Goal: Task Accomplishment & Management: Manage account settings

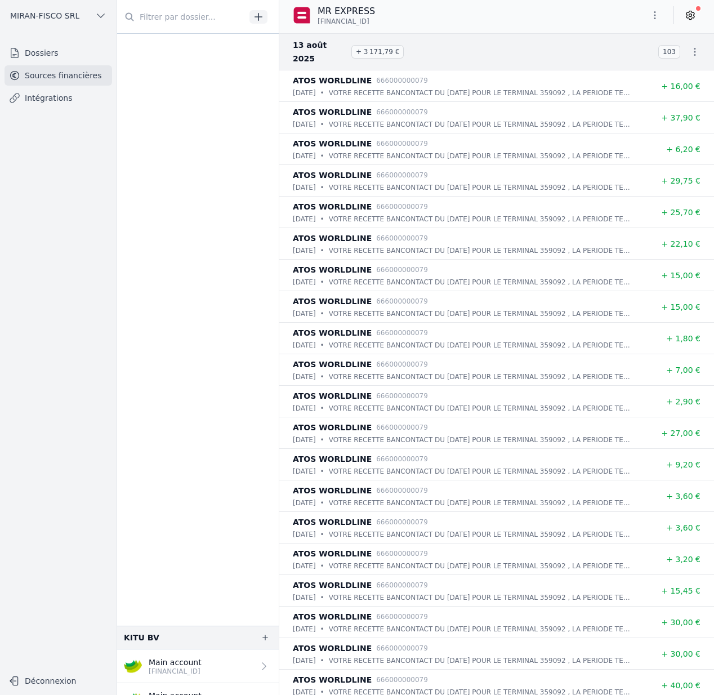
scroll to position [722, 0]
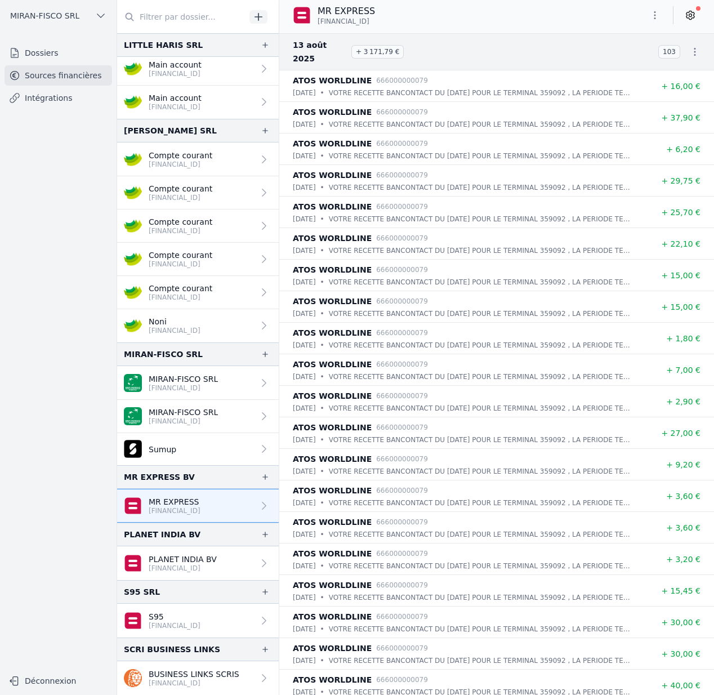
click at [56, 12] on span "MIRAN-FISCO SRL" at bounding box center [44, 15] width 69 height 11
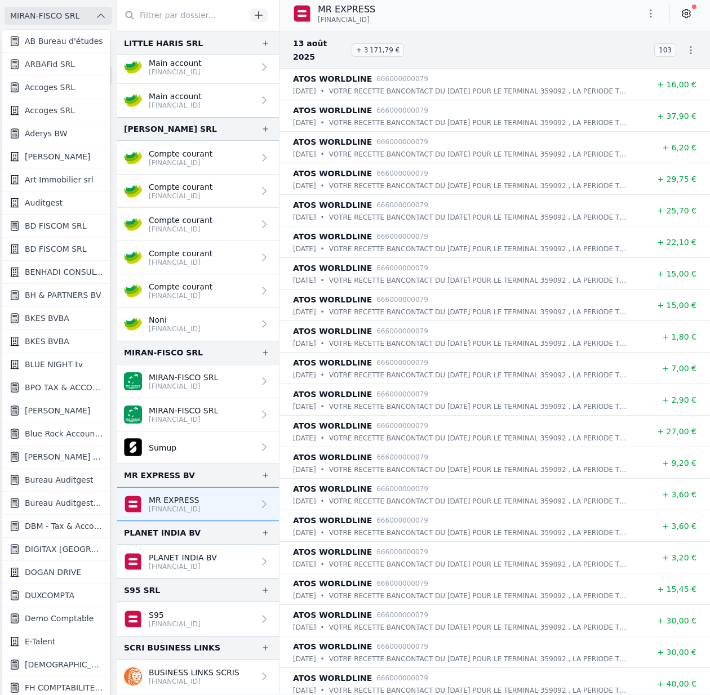
scroll to position [599, 0]
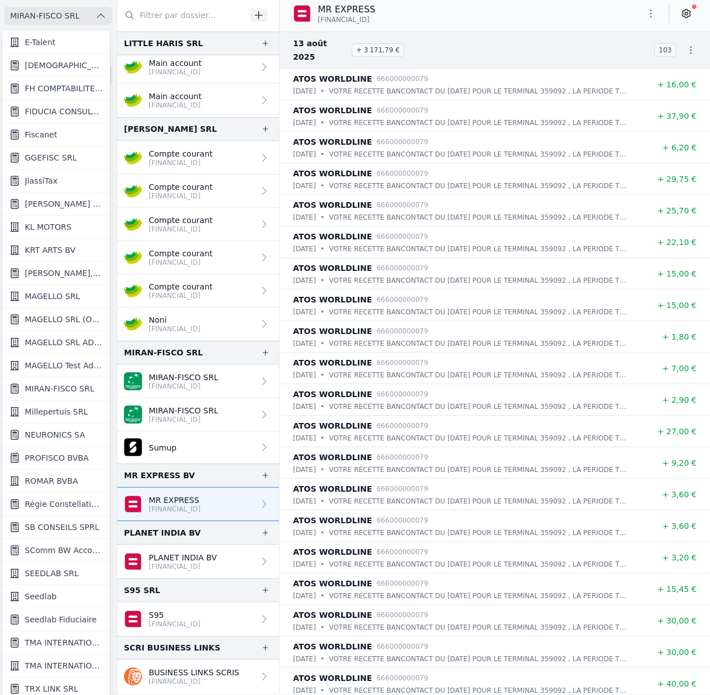
click at [56, 617] on span "Seedlab Fiduciaire" at bounding box center [61, 619] width 72 height 11
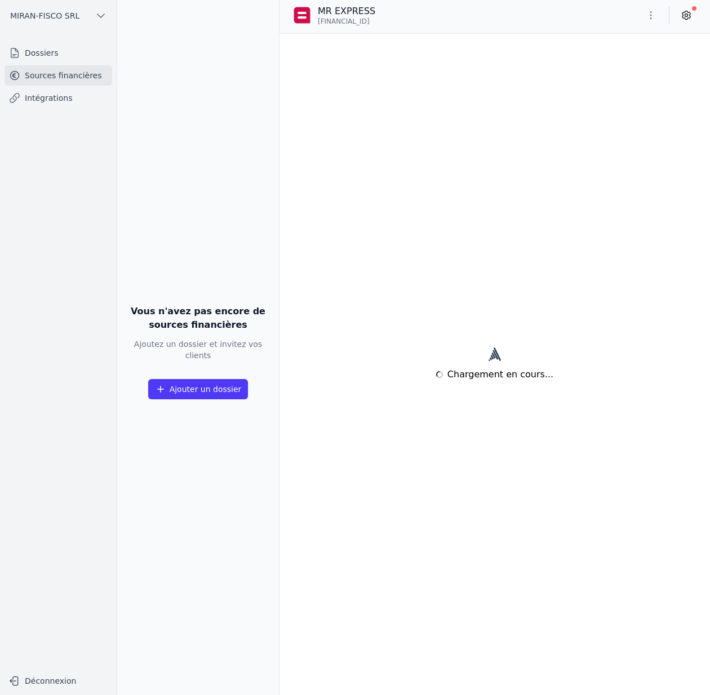
scroll to position [0, 0]
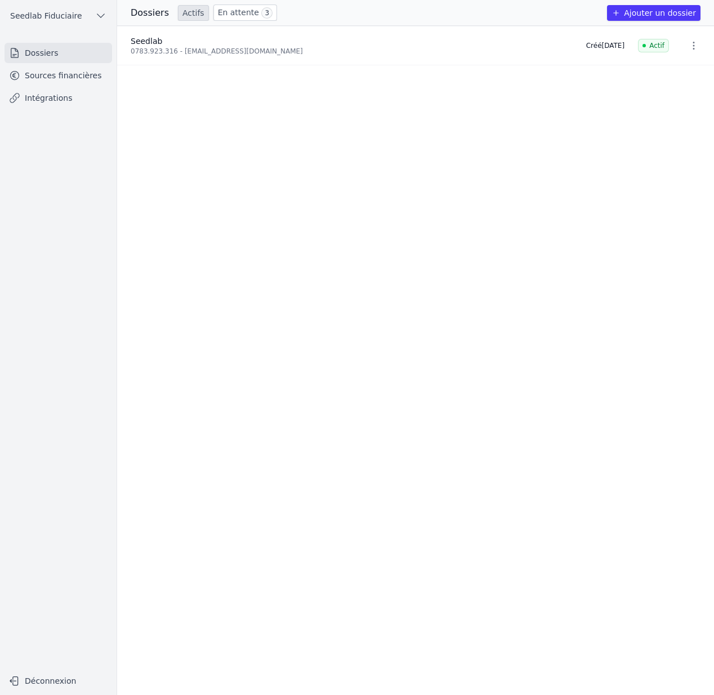
click at [74, 81] on link "Sources financières" at bounding box center [59, 75] width 108 height 20
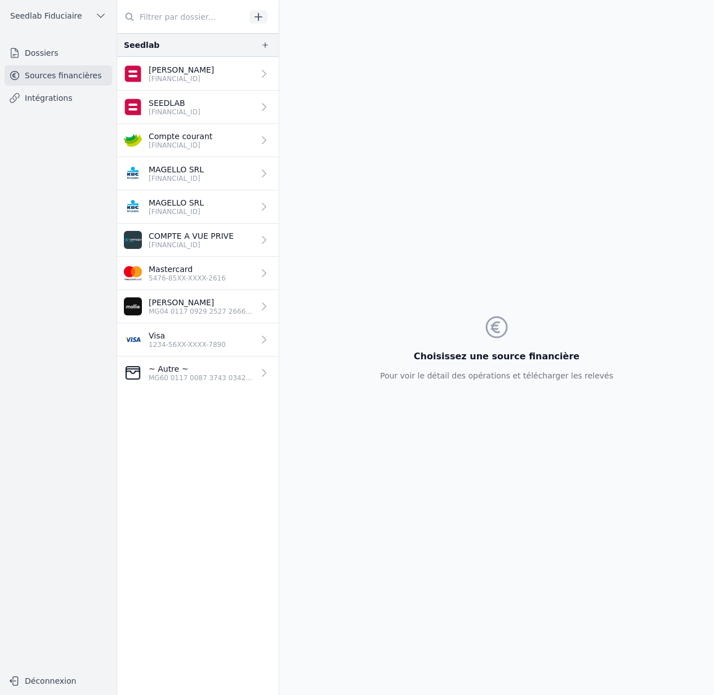
click at [60, 14] on span "Seedlab Fiduciaire" at bounding box center [46, 15] width 72 height 11
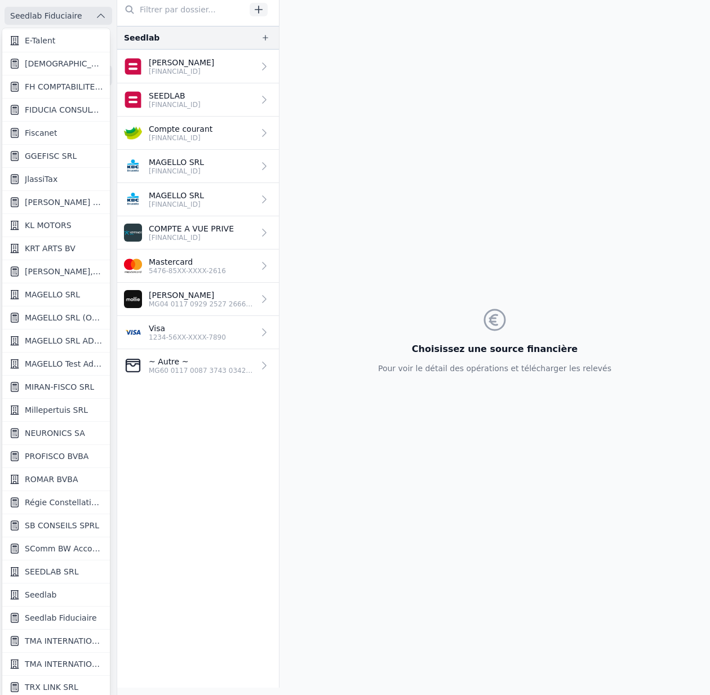
scroll to position [8, 0]
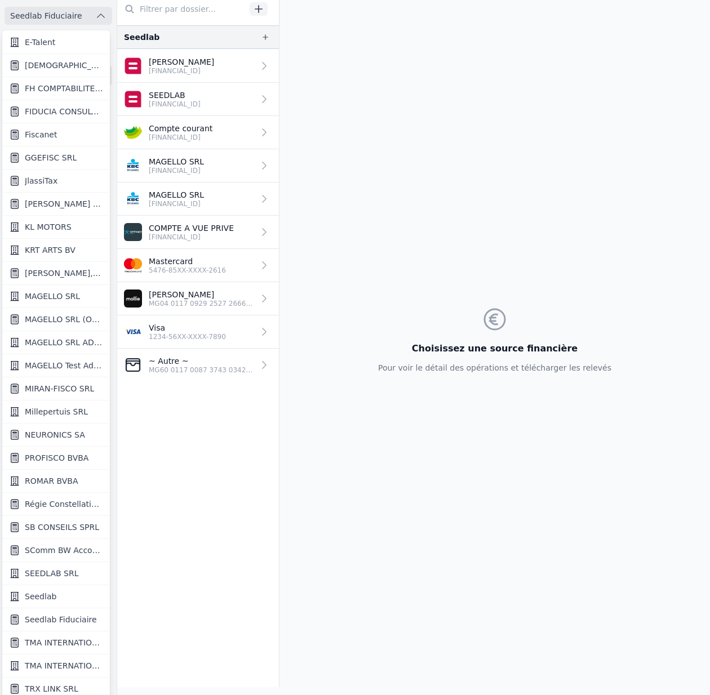
click at [34, 592] on span "Seedlab" at bounding box center [41, 596] width 32 height 11
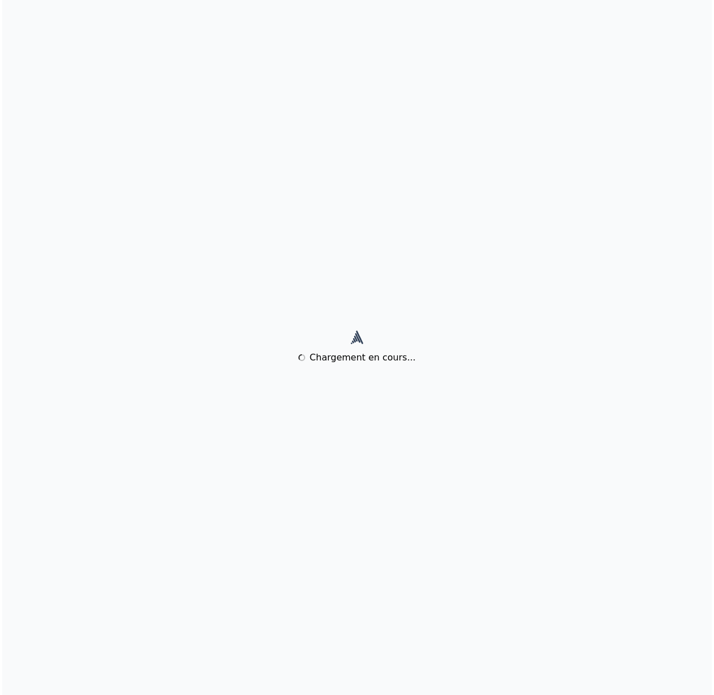
scroll to position [0, 0]
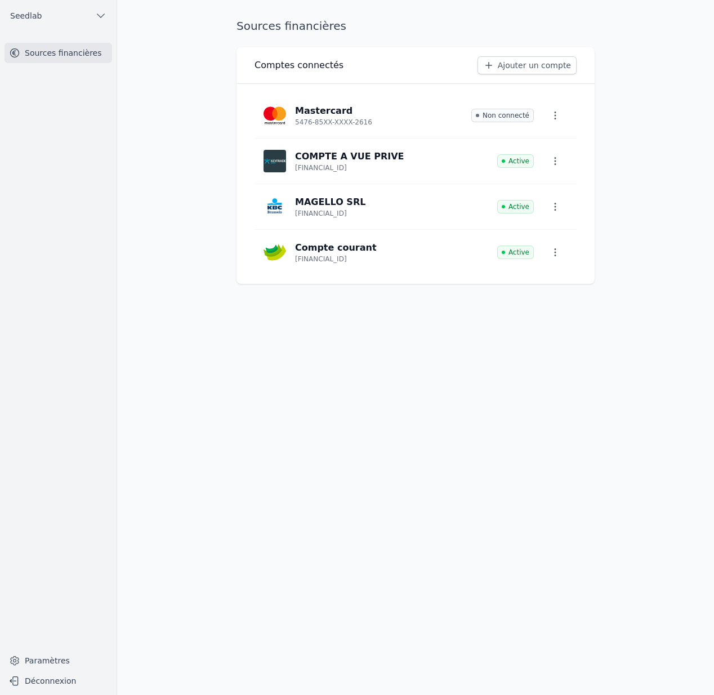
click at [35, 656] on link "Paramètres" at bounding box center [59, 661] width 108 height 18
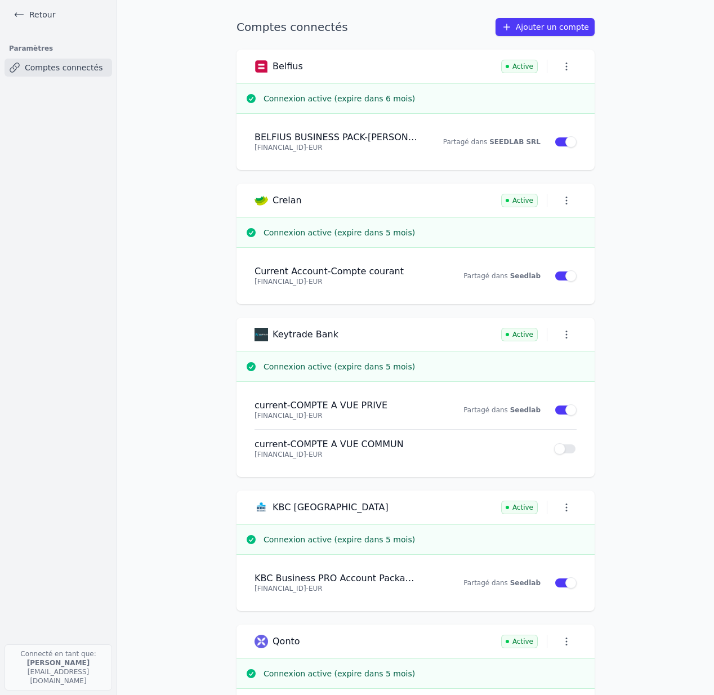
click at [562, 66] on icon "button" at bounding box center [566, 66] width 11 height 11
click at [548, 88] on button "Renouveler" at bounding box center [544, 90] width 74 height 23
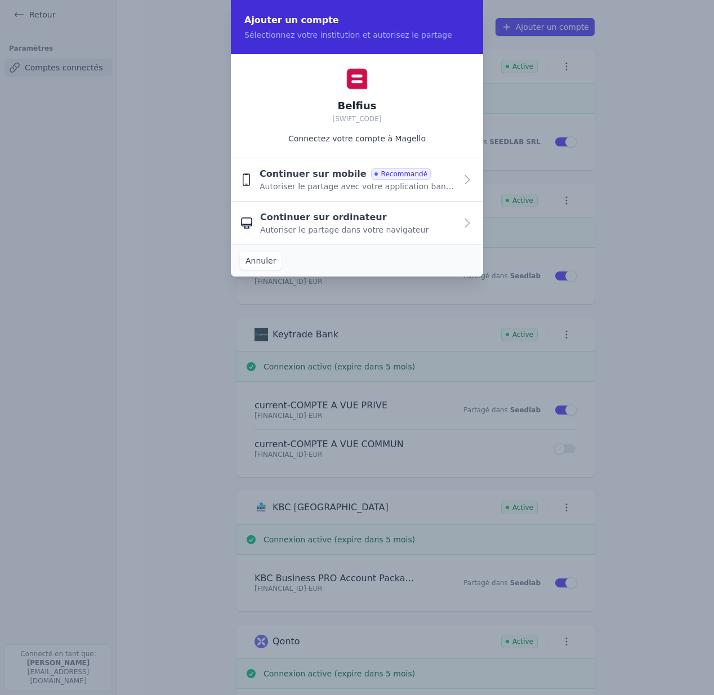
click at [438, 184] on span "Autoriser le partage avec votre application bancaire" at bounding box center [358, 186] width 197 height 11
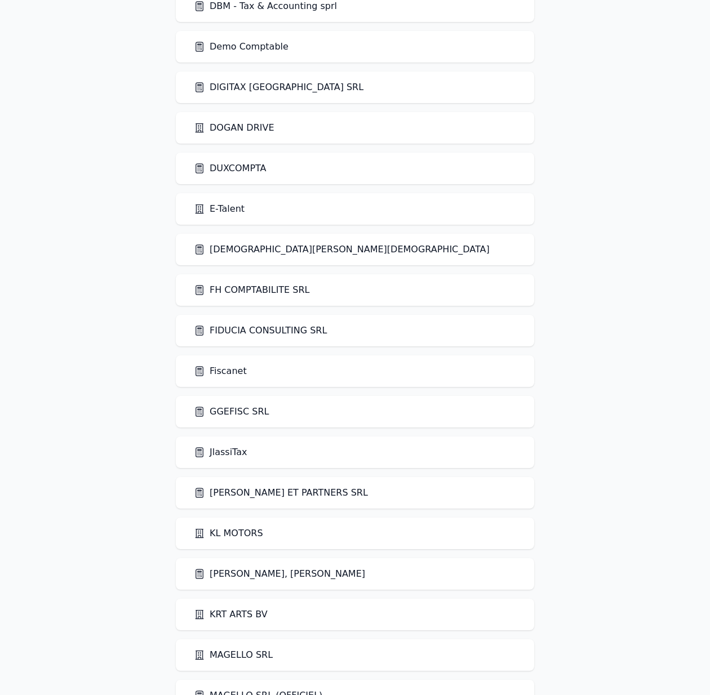
scroll to position [1597, 0]
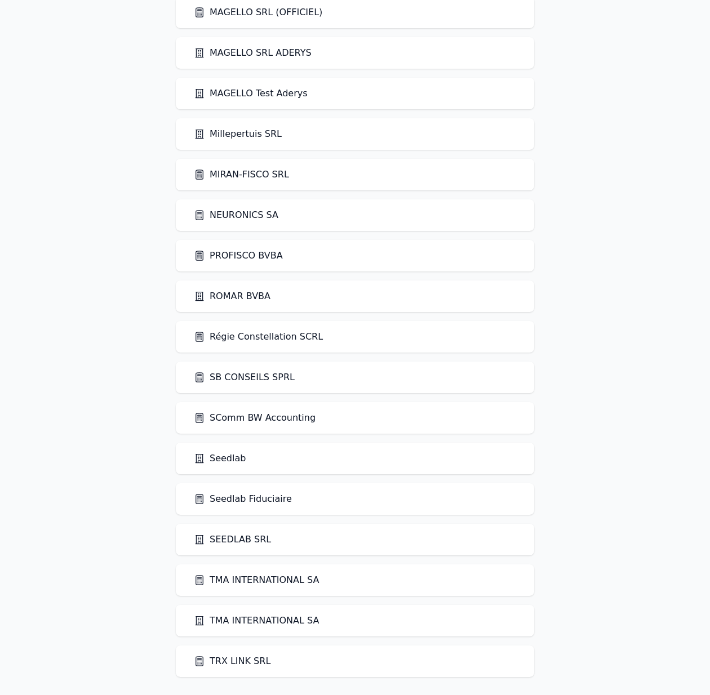
click at [252, 618] on link "TMA INTERNATIONAL SA" at bounding box center [256, 621] width 125 height 14
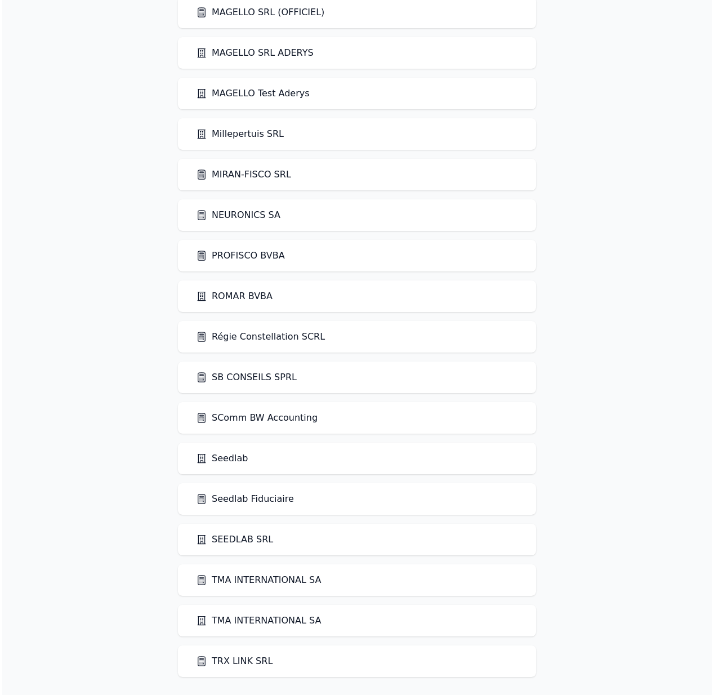
scroll to position [0, 0]
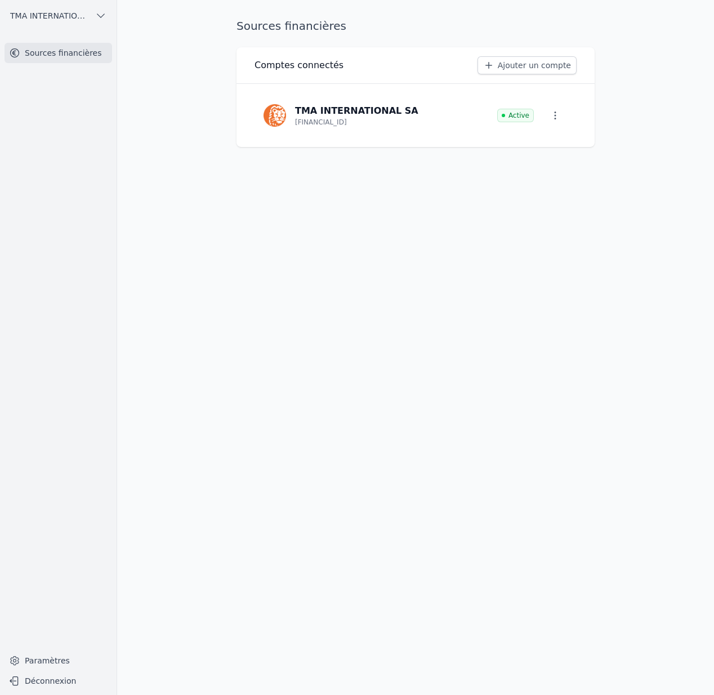
click at [50, 20] on span "TMA INTERNATIONAL SA" at bounding box center [50, 15] width 81 height 11
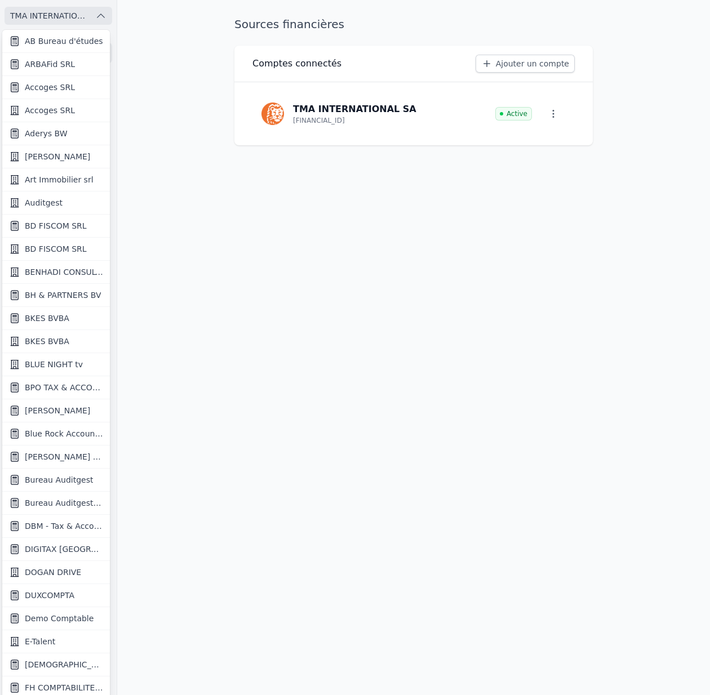
scroll to position [599, 0]
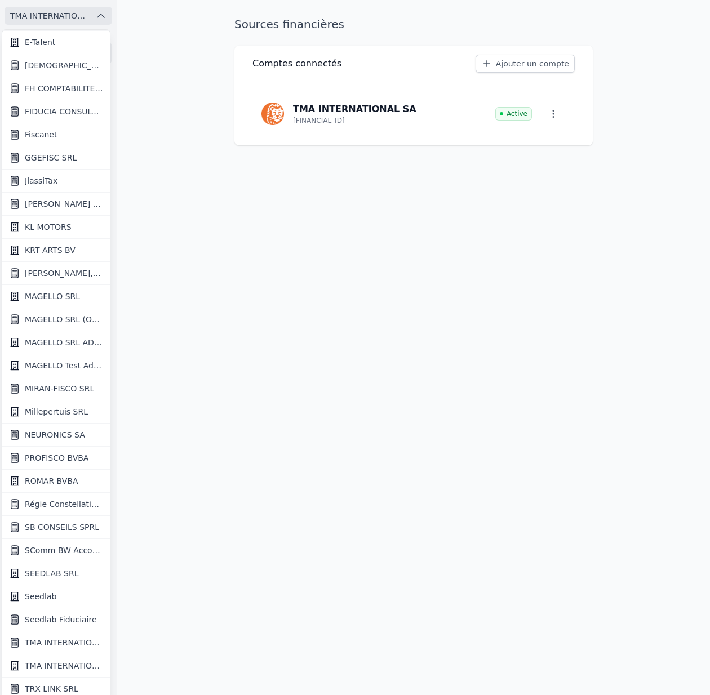
click at [46, 643] on span "TMA INTERNATIONAL SA" at bounding box center [64, 642] width 78 height 11
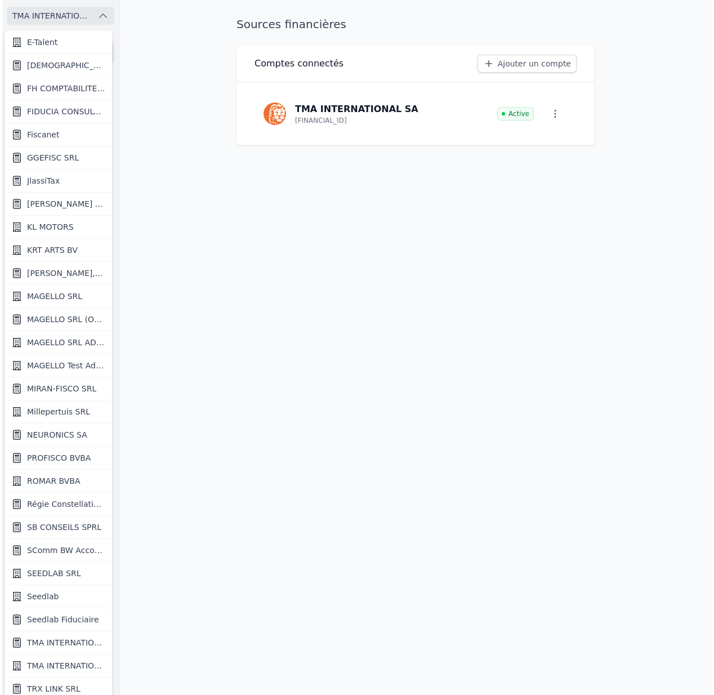
scroll to position [0, 0]
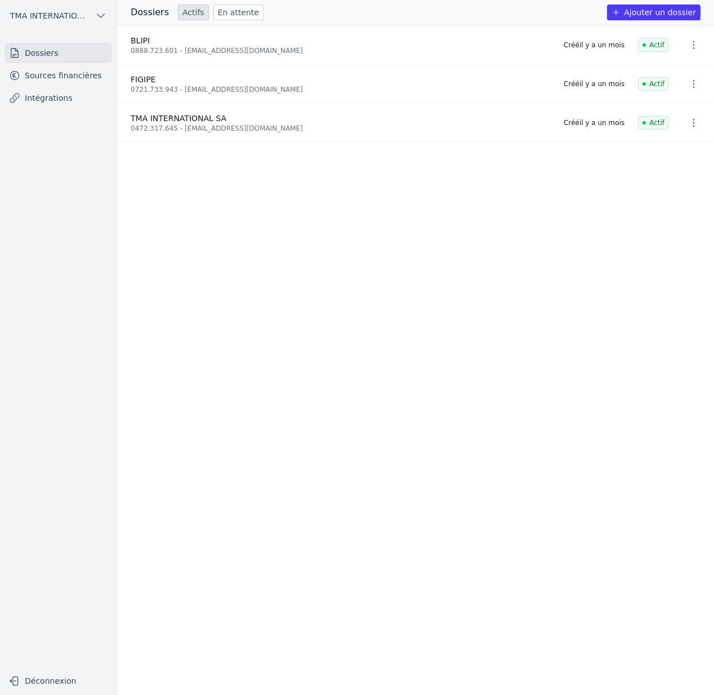
click at [60, 69] on link "Sources financières" at bounding box center [59, 75] width 108 height 20
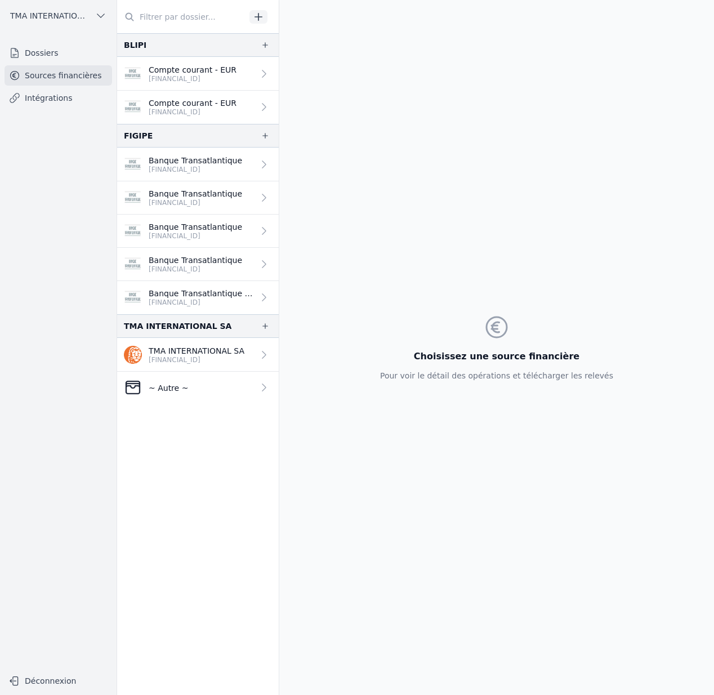
click at [216, 70] on p "Compte courant - EUR" at bounding box center [193, 69] width 88 height 11
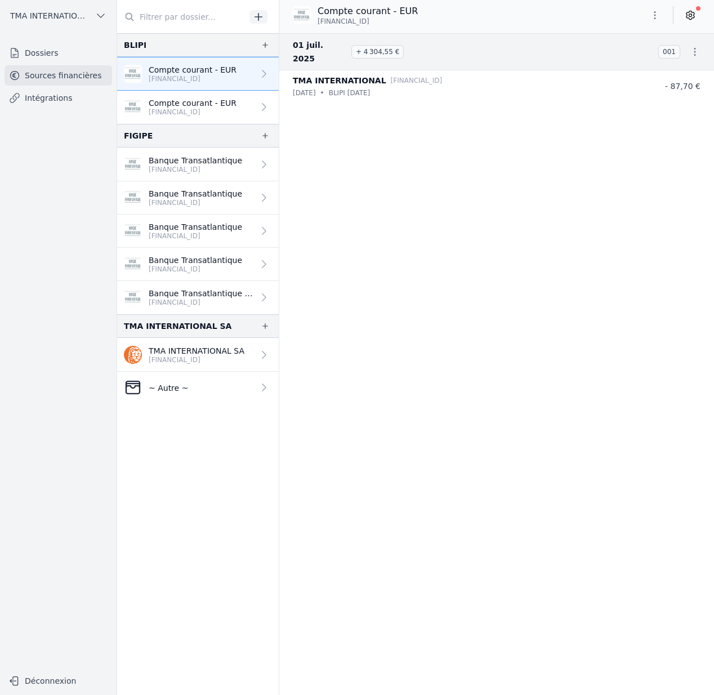
click at [216, 94] on link "Compte courant - EUR BE70 5880 1256 6925" at bounding box center [198, 107] width 162 height 33
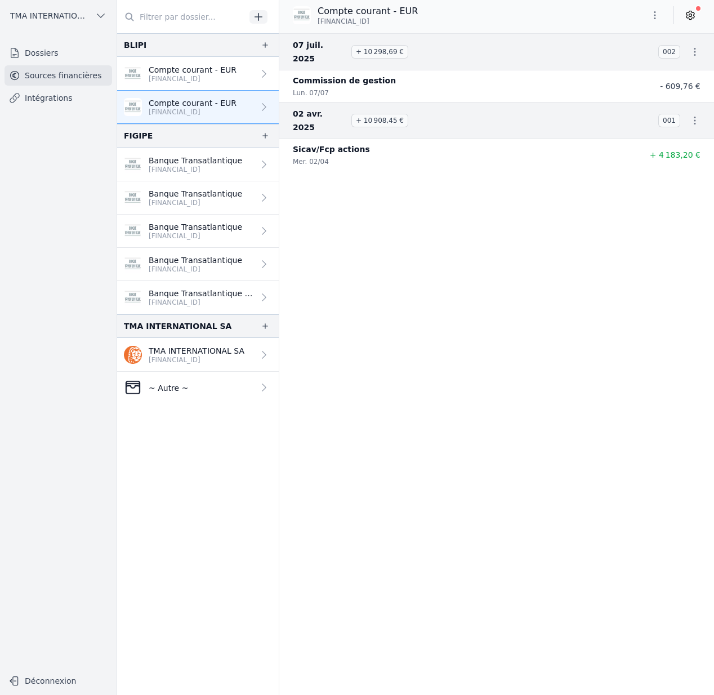
click at [220, 79] on p "BE39 5880 1256 6319" at bounding box center [193, 78] width 88 height 9
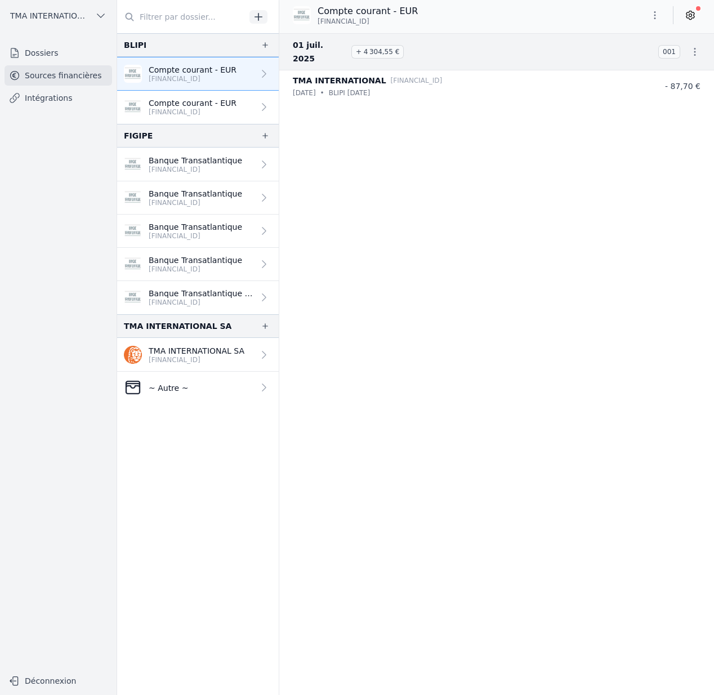
click at [695, 48] on icon "button" at bounding box center [696, 52] width 2 height 8
click at [524, 123] on div at bounding box center [357, 347] width 714 height 695
click at [657, 17] on icon "button" at bounding box center [655, 15] width 11 height 11
click at [574, 165] on div at bounding box center [357, 347] width 714 height 695
click at [656, 18] on icon "button" at bounding box center [655, 15] width 11 height 11
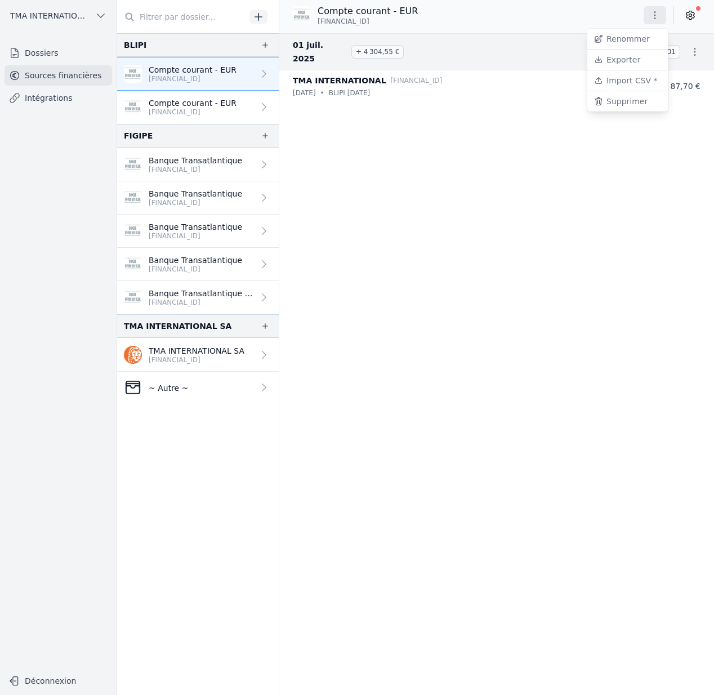
click at [656, 18] on div at bounding box center [357, 347] width 714 height 695
click at [695, 48] on icon "button" at bounding box center [696, 52] width 2 height 8
click at [690, 43] on div at bounding box center [357, 347] width 714 height 695
click at [656, 17] on icon "button" at bounding box center [655, 15] width 11 height 11
click at [636, 102] on button "Supprimer" at bounding box center [628, 101] width 81 height 20
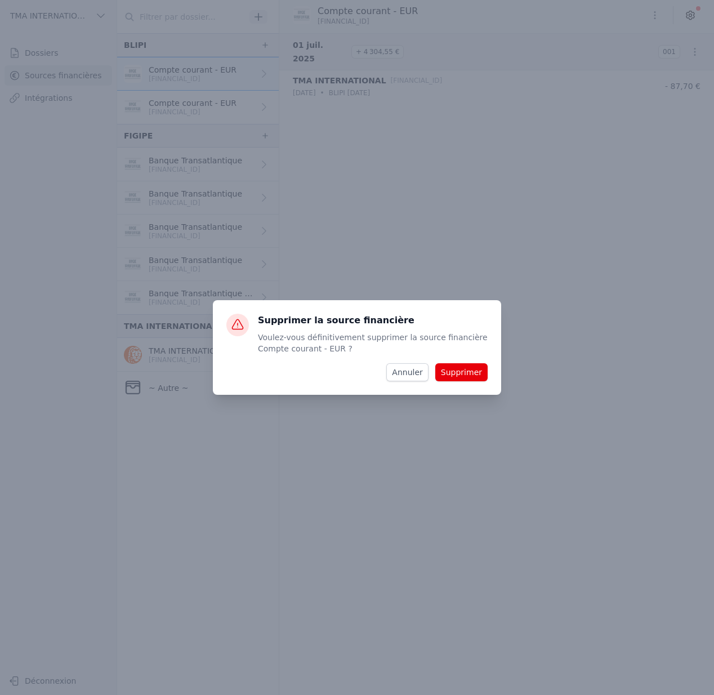
click at [466, 368] on button "Supprimer" at bounding box center [462, 372] width 52 height 18
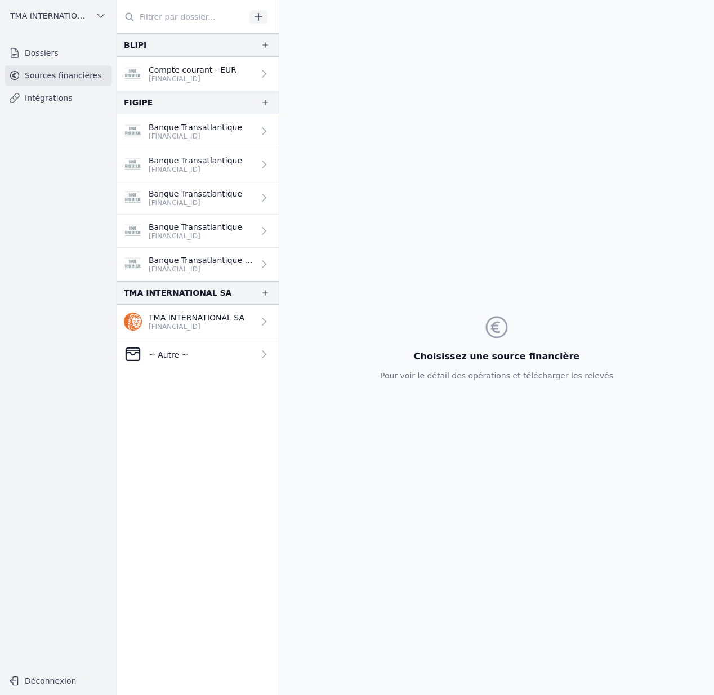
click at [209, 70] on p "Compte courant - EUR" at bounding box center [193, 69] width 88 height 11
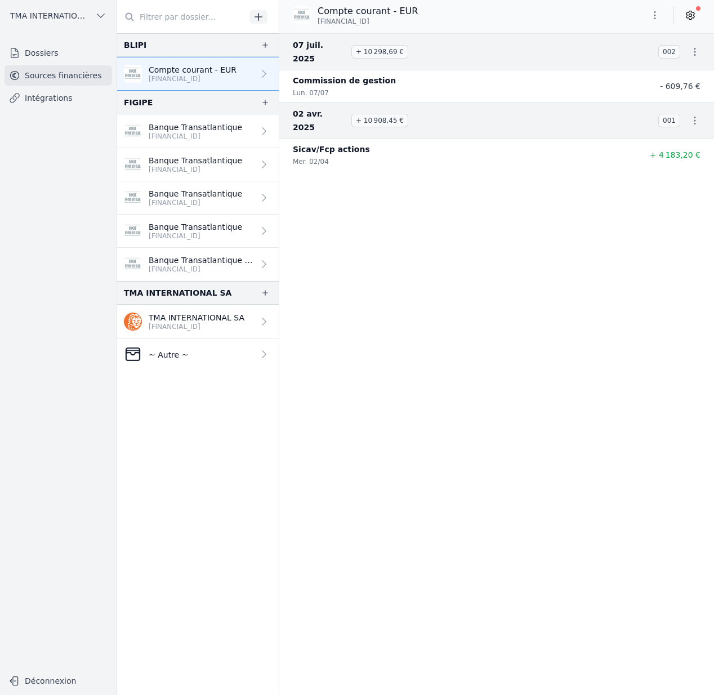
click at [657, 14] on icon "button" at bounding box center [655, 15] width 11 height 11
click at [638, 97] on button "Supprimer" at bounding box center [628, 101] width 81 height 20
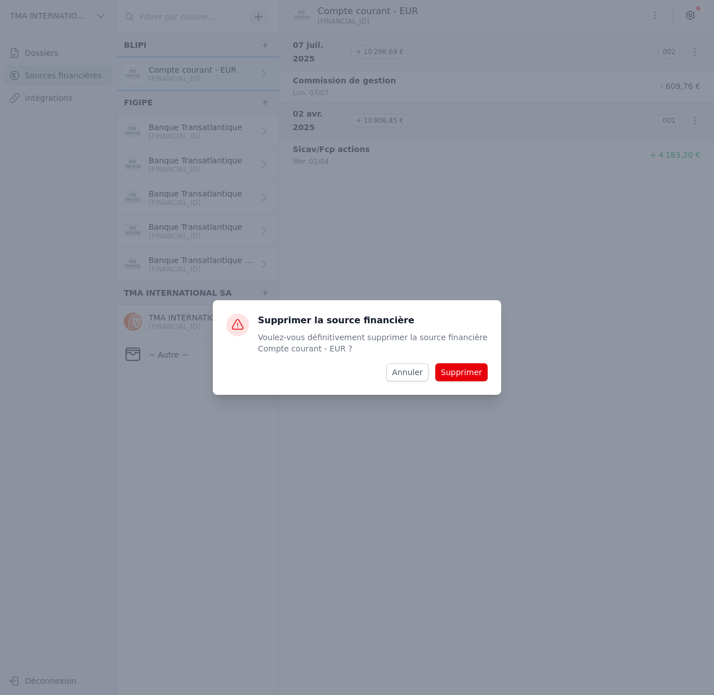
click at [471, 374] on button "Supprimer" at bounding box center [462, 372] width 52 height 18
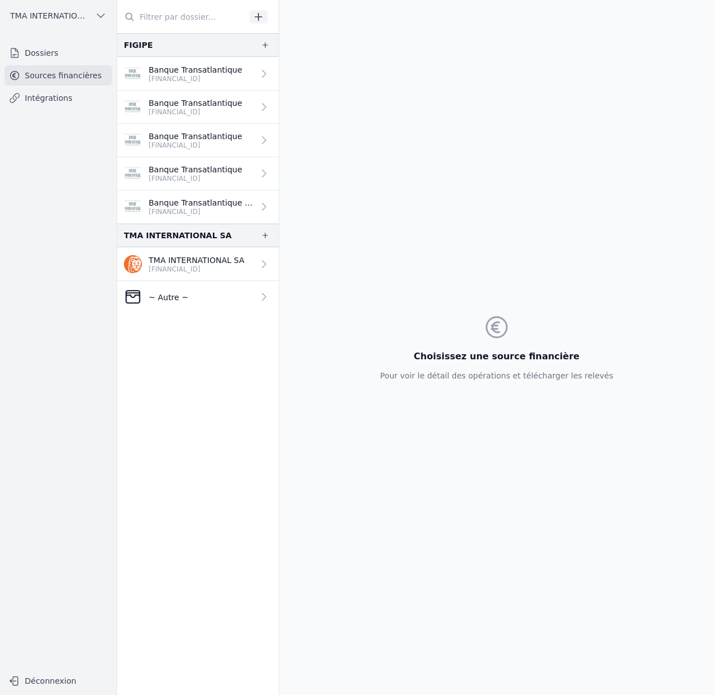
click at [53, 14] on span "TMA INTERNATIONAL SA" at bounding box center [50, 15] width 81 height 11
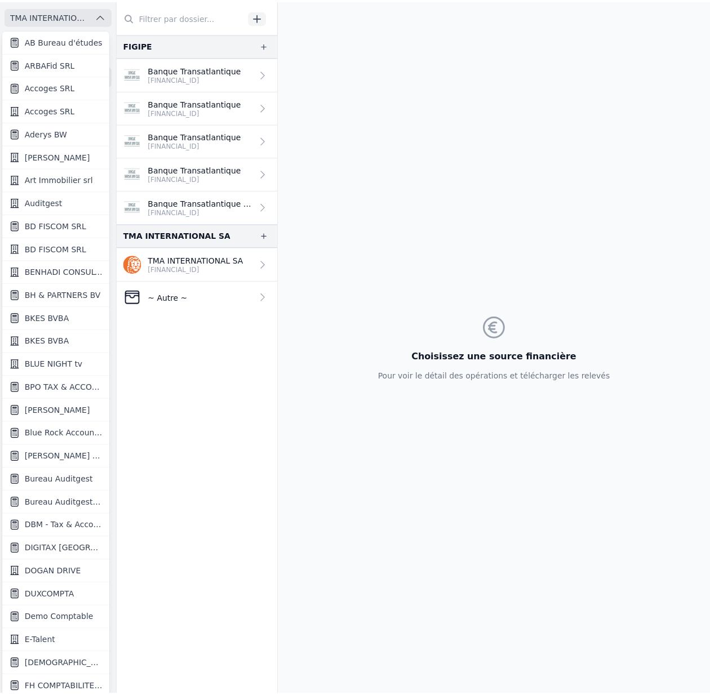
scroll to position [2, 0]
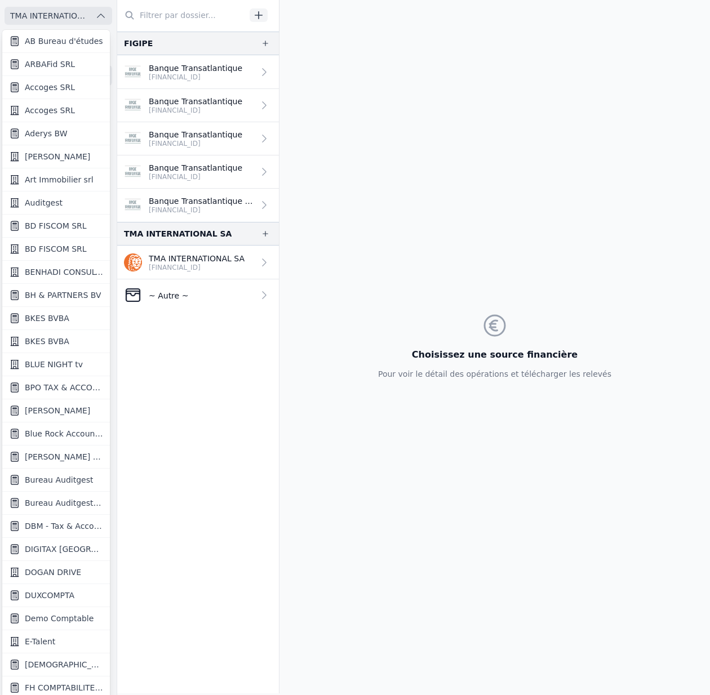
click at [53, 14] on div at bounding box center [355, 347] width 710 height 695
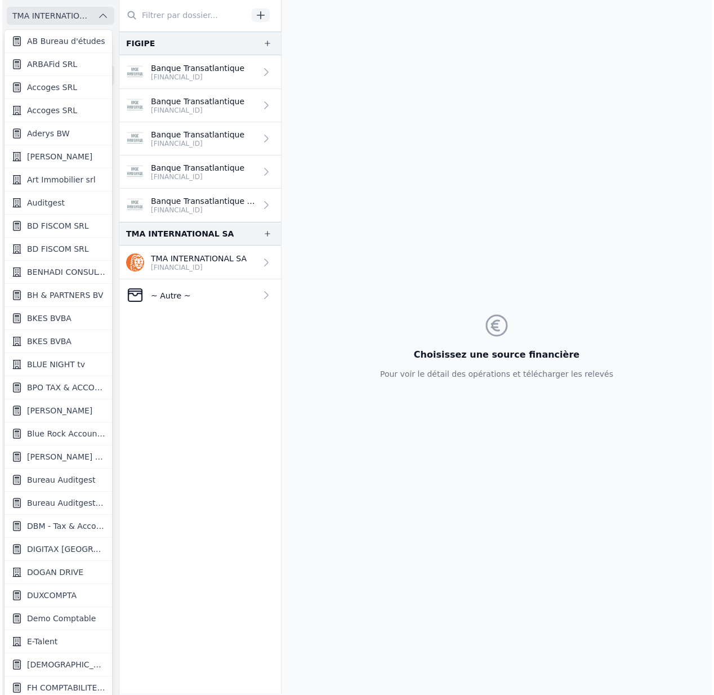
scroll to position [0, 0]
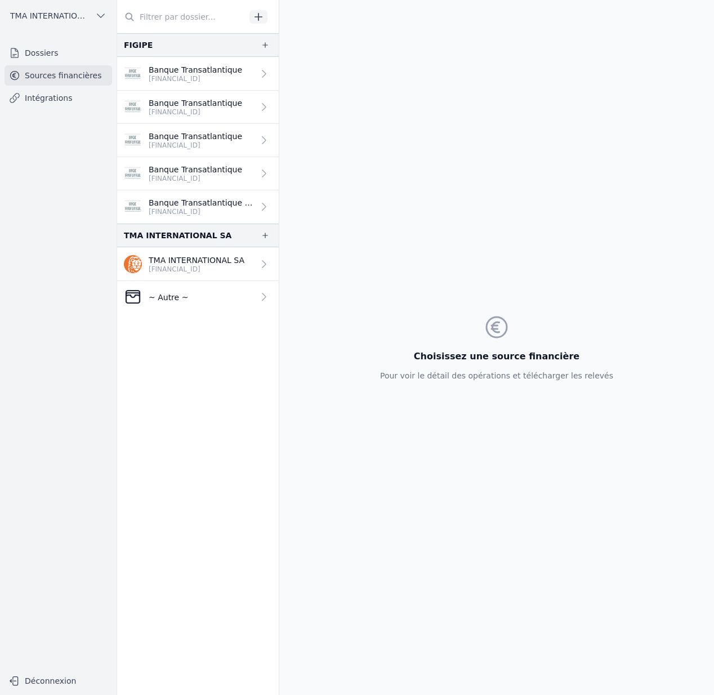
click at [46, 13] on span "TMA INTERNATIONAL SA" at bounding box center [50, 15] width 81 height 11
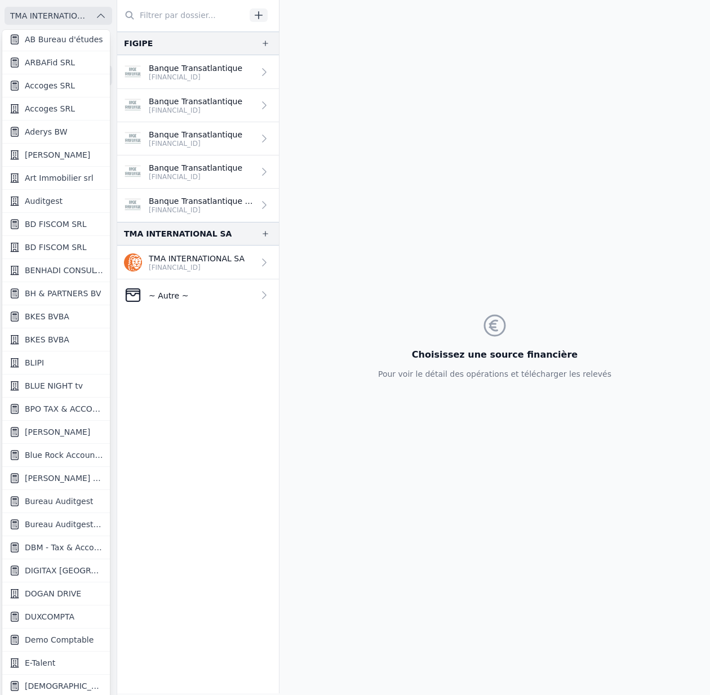
scroll to position [2, 0]
click at [49, 362] on link "BLIPI" at bounding box center [56, 362] width 108 height 23
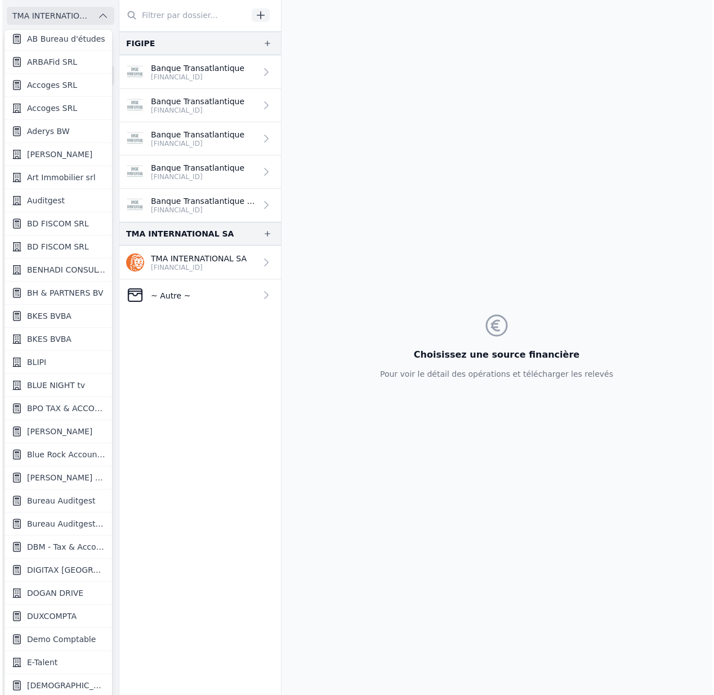
scroll to position [0, 0]
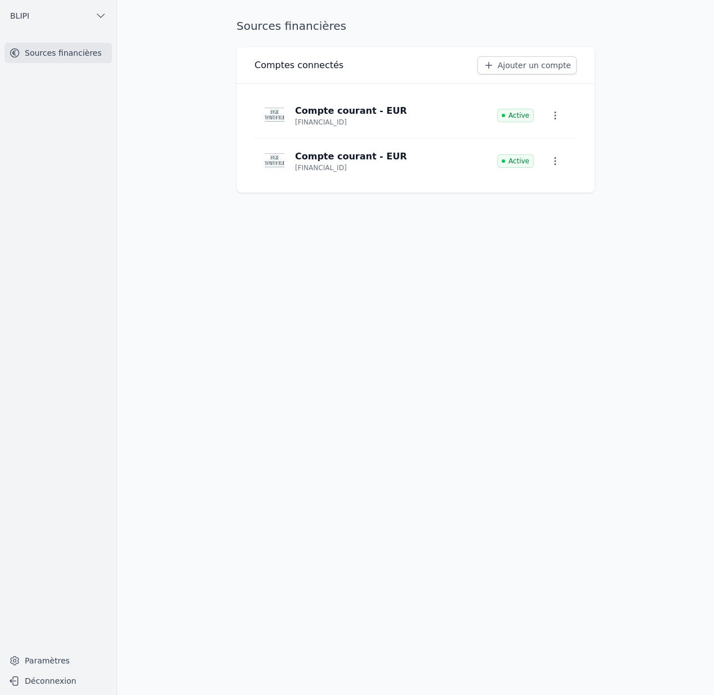
click at [559, 114] on icon "button" at bounding box center [555, 115] width 11 height 11
click at [540, 166] on button "Supprimer" at bounding box center [536, 164] width 74 height 23
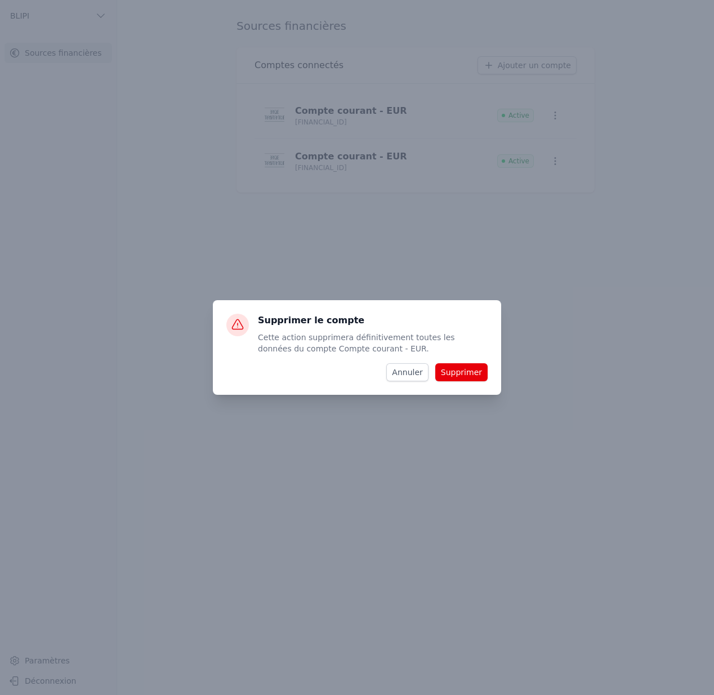
click at [469, 375] on button "Supprimer" at bounding box center [462, 372] width 52 height 18
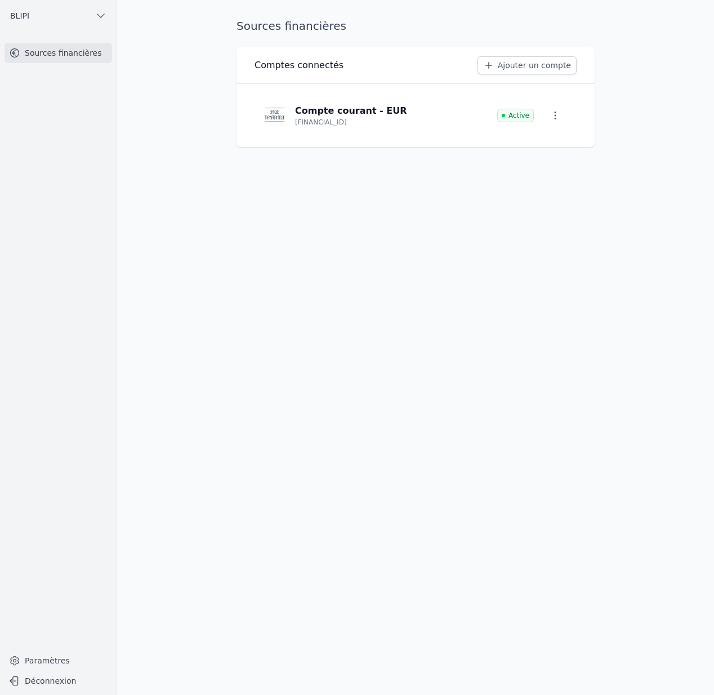
click at [559, 118] on icon "button" at bounding box center [555, 115] width 11 height 11
click at [547, 162] on button "Supprimer" at bounding box center [536, 164] width 74 height 23
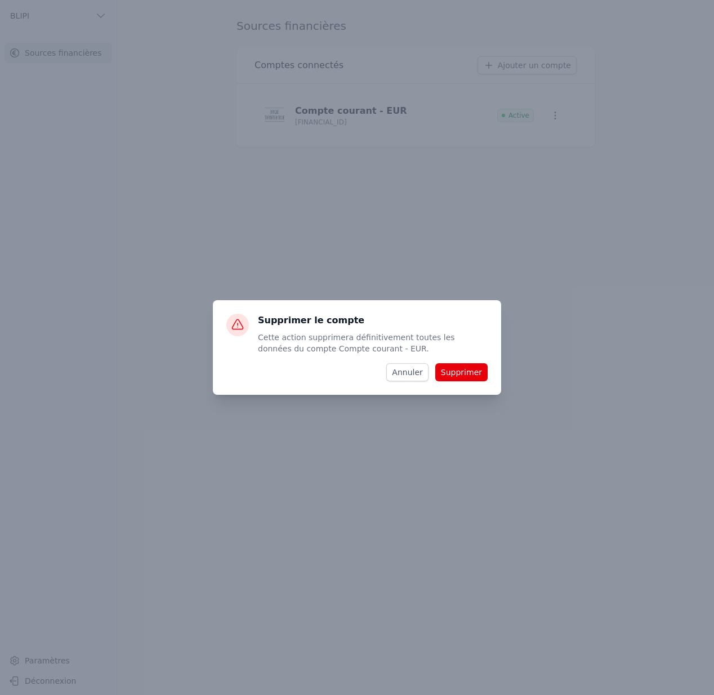
click at [472, 372] on button "Supprimer" at bounding box center [462, 372] width 52 height 18
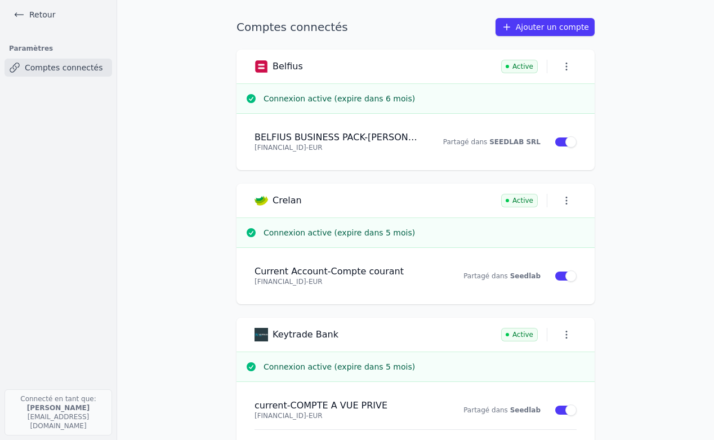
click at [689, 146] on main "Comptes connectés Ajouter un compte Belfius Active Connexion active (expire dan…" at bounding box center [357, 220] width 714 height 440
click at [563, 67] on icon "button" at bounding box center [566, 66] width 11 height 11
click at [542, 93] on button "Renouveler" at bounding box center [544, 90] width 74 height 23
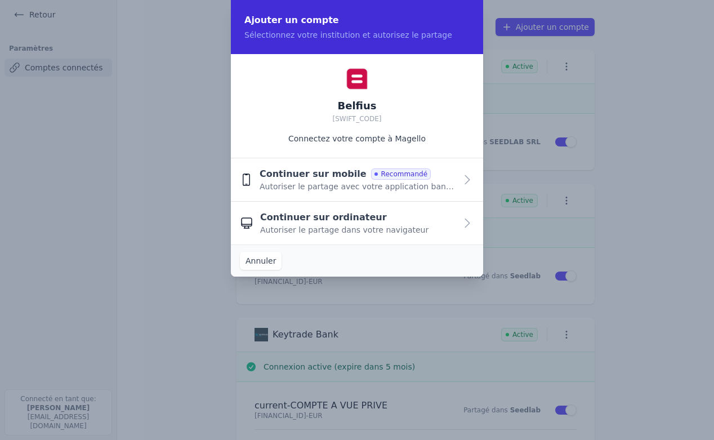
click at [408, 183] on span "Autoriser le partage avec votre application bancaire" at bounding box center [358, 186] width 197 height 11
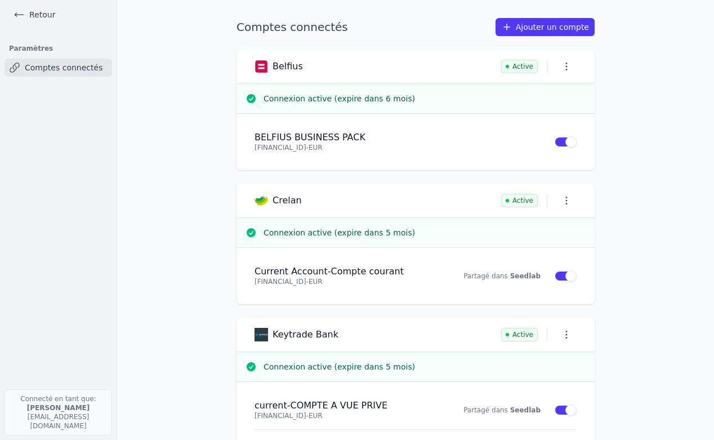
click at [638, 176] on main "Comptes connectés Ajouter un compte Belfius Active Connexion active (expire dan…" at bounding box center [357, 220] width 714 height 440
click at [562, 66] on icon "button" at bounding box center [566, 66] width 11 height 11
click at [50, 17] on div at bounding box center [357, 220] width 714 height 440
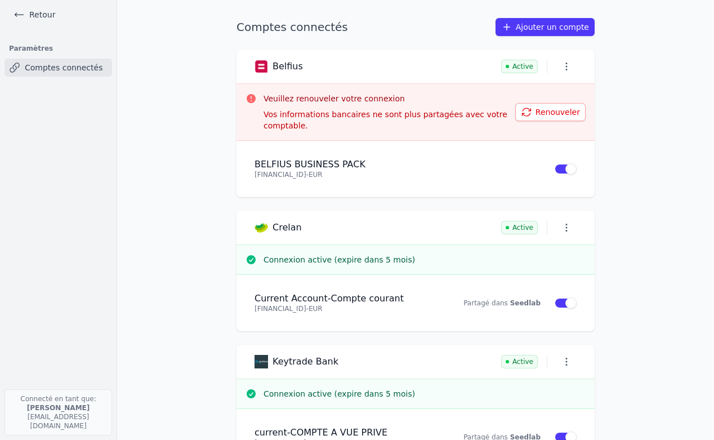
click at [402, 175] on p "[FINANCIAL_ID] - EUR" at bounding box center [391, 174] width 273 height 9
click at [552, 113] on button "Renouveler" at bounding box center [551, 112] width 70 height 18
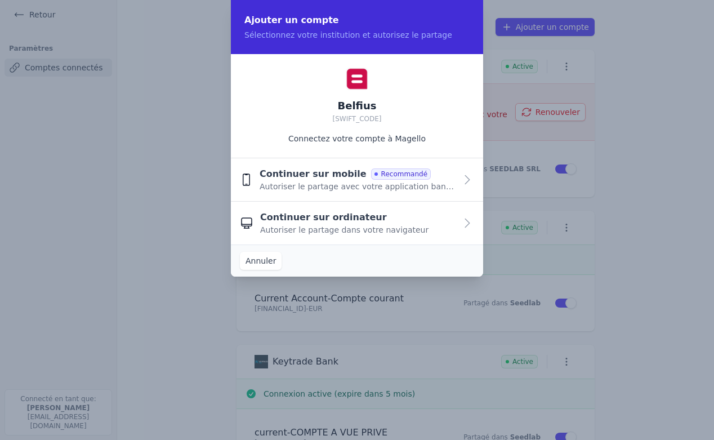
click at [268, 264] on button "Annuler" at bounding box center [261, 261] width 42 height 18
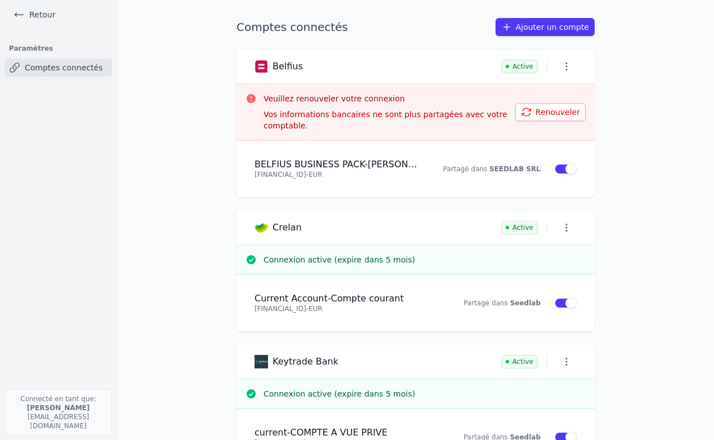
click at [561, 67] on icon "button" at bounding box center [566, 66] width 11 height 11
click at [552, 94] on button "Renouveler" at bounding box center [544, 90] width 74 height 23
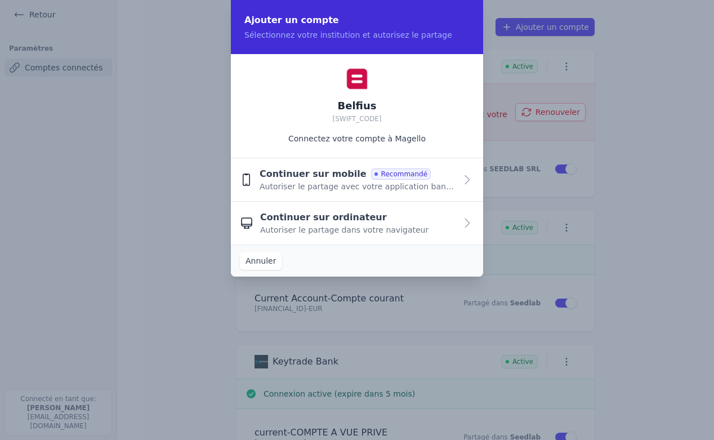
click at [260, 262] on button "Annuler" at bounding box center [261, 261] width 42 height 18
